Goal: Navigation & Orientation: Understand site structure

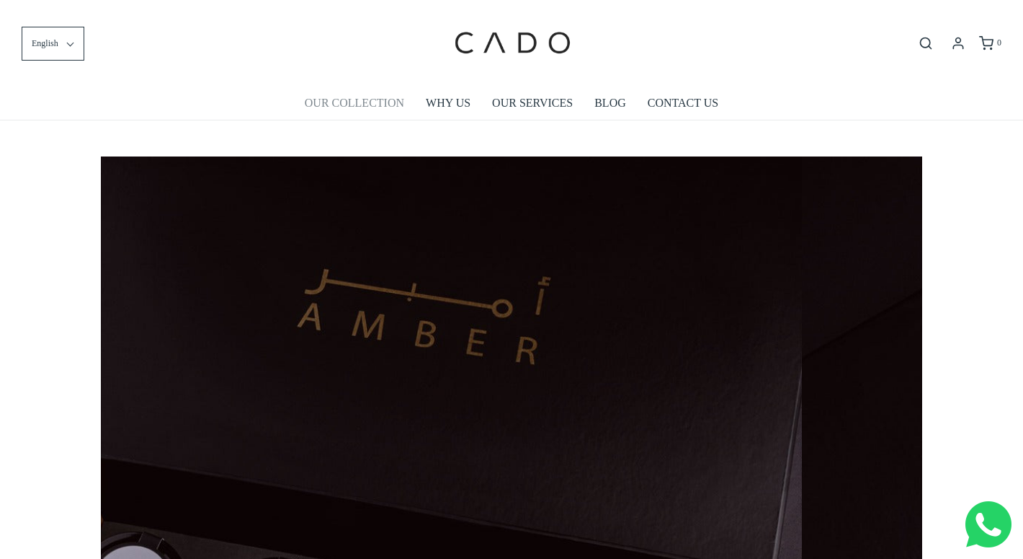
scroll to position [0, 810]
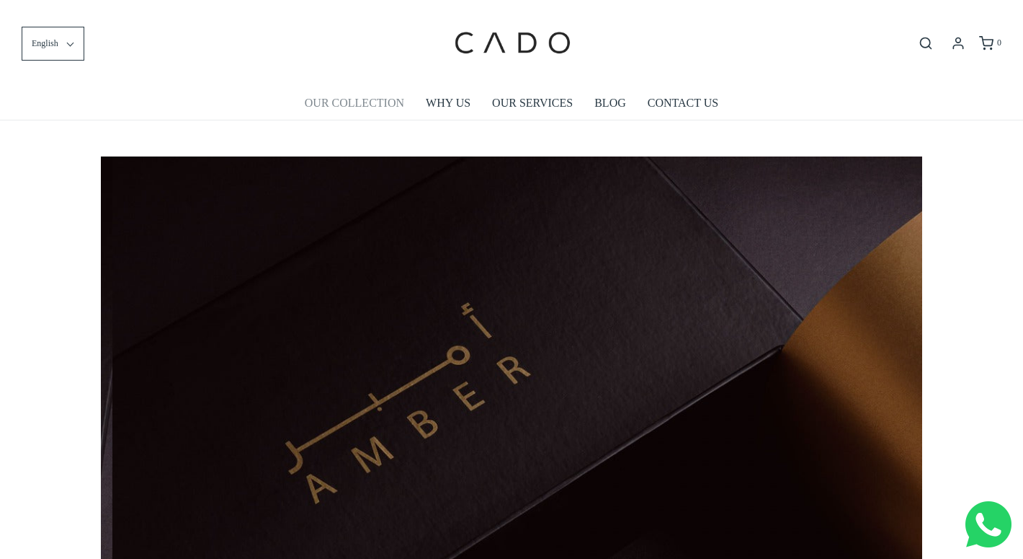
click at [379, 102] on link "OUR COLLECTION" at bounding box center [354, 102] width 99 height 33
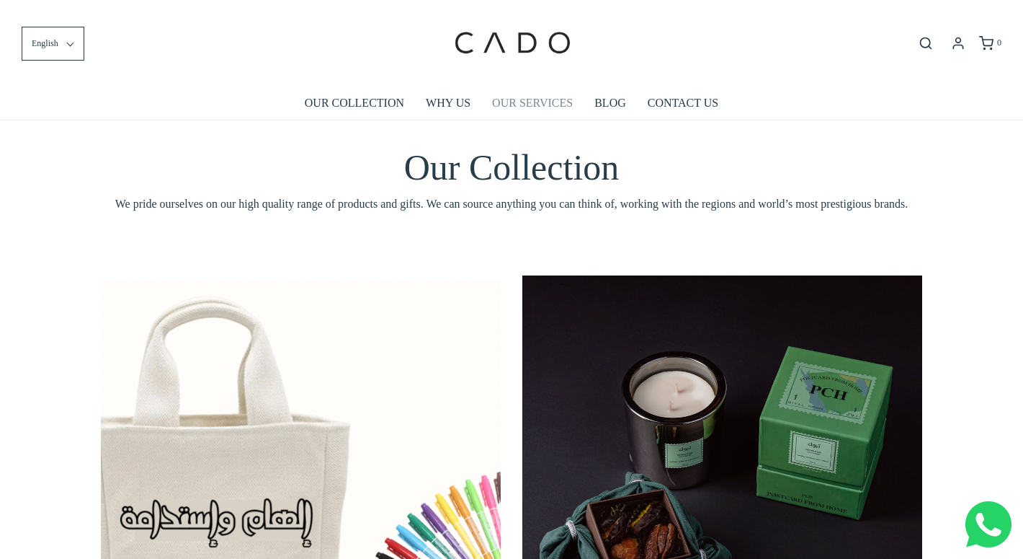
click at [542, 104] on link "OUR SERVICES" at bounding box center [532, 102] width 81 height 33
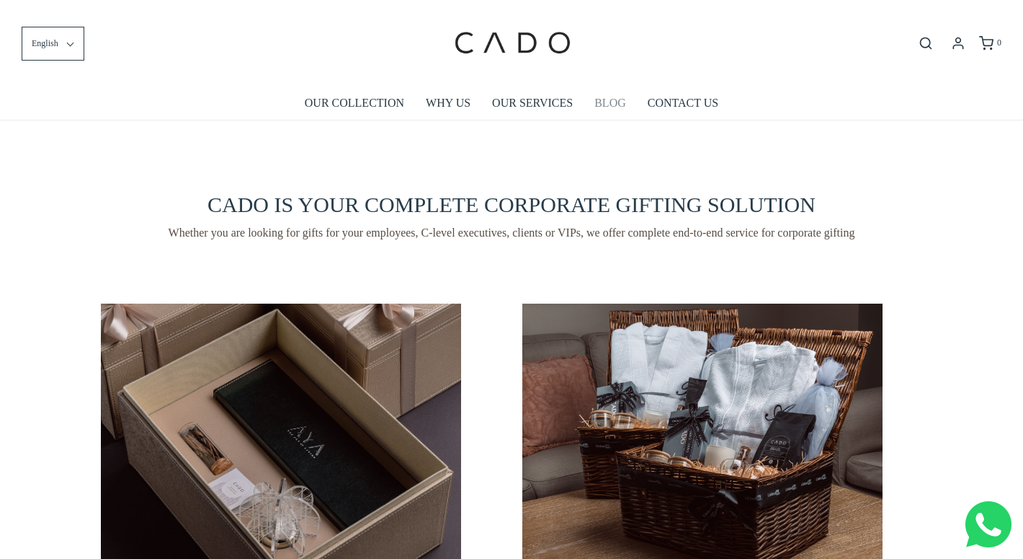
click at [613, 102] on link "BLOG" at bounding box center [611, 102] width 32 height 33
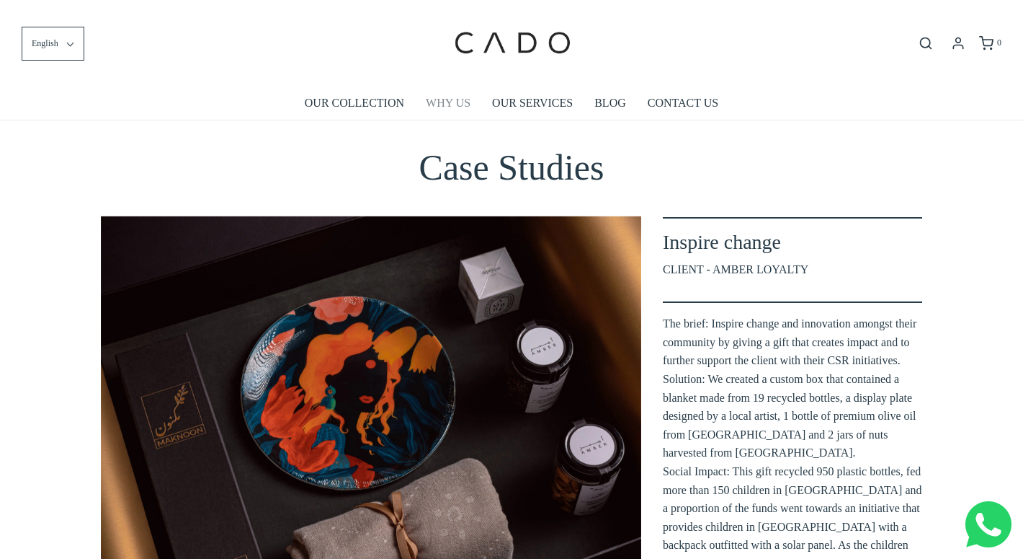
click at [451, 107] on link "WHY US" at bounding box center [448, 102] width 45 height 33
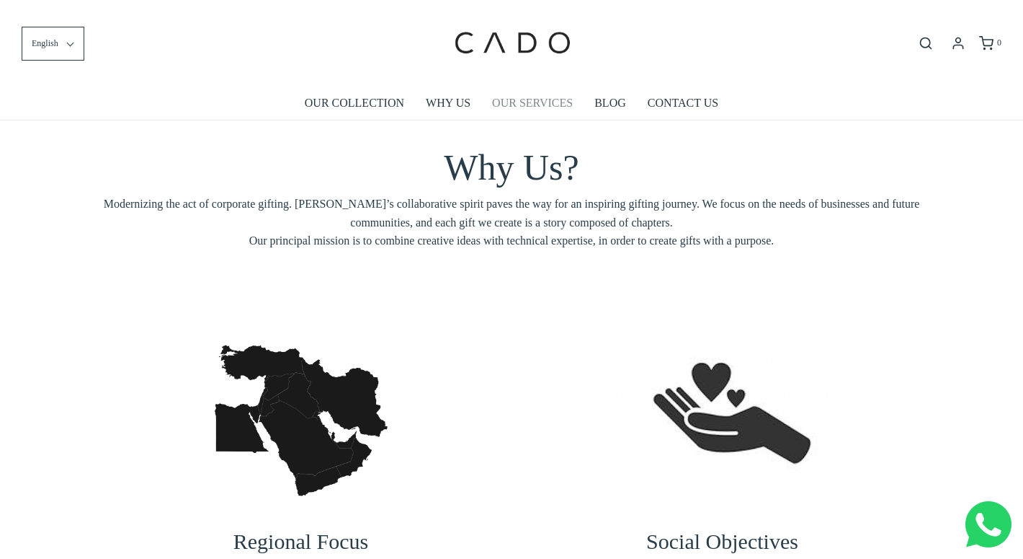
click at [518, 99] on link "OUR SERVICES" at bounding box center [532, 102] width 81 height 33
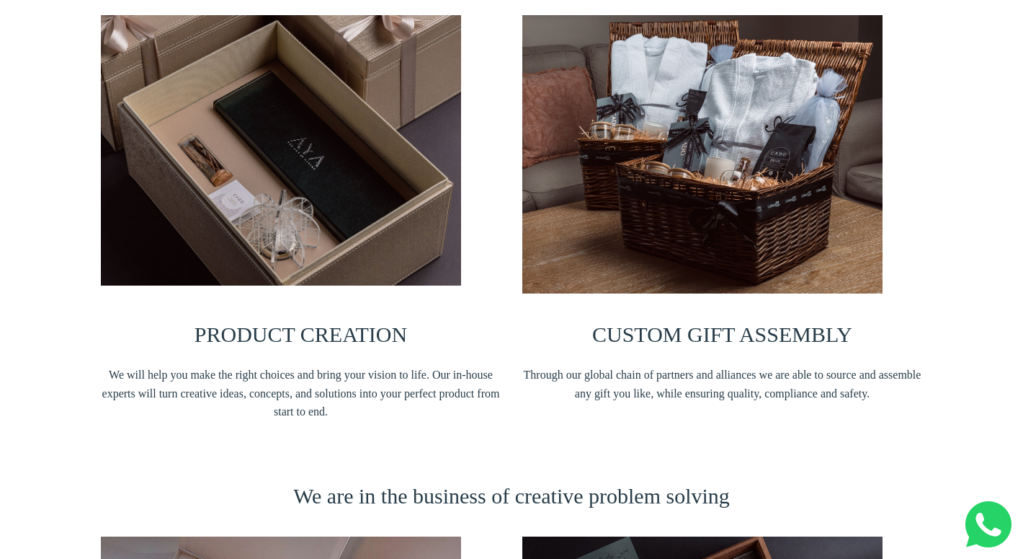
scroll to position [288, 0]
